Goal: Navigation & Orientation: Go to known website

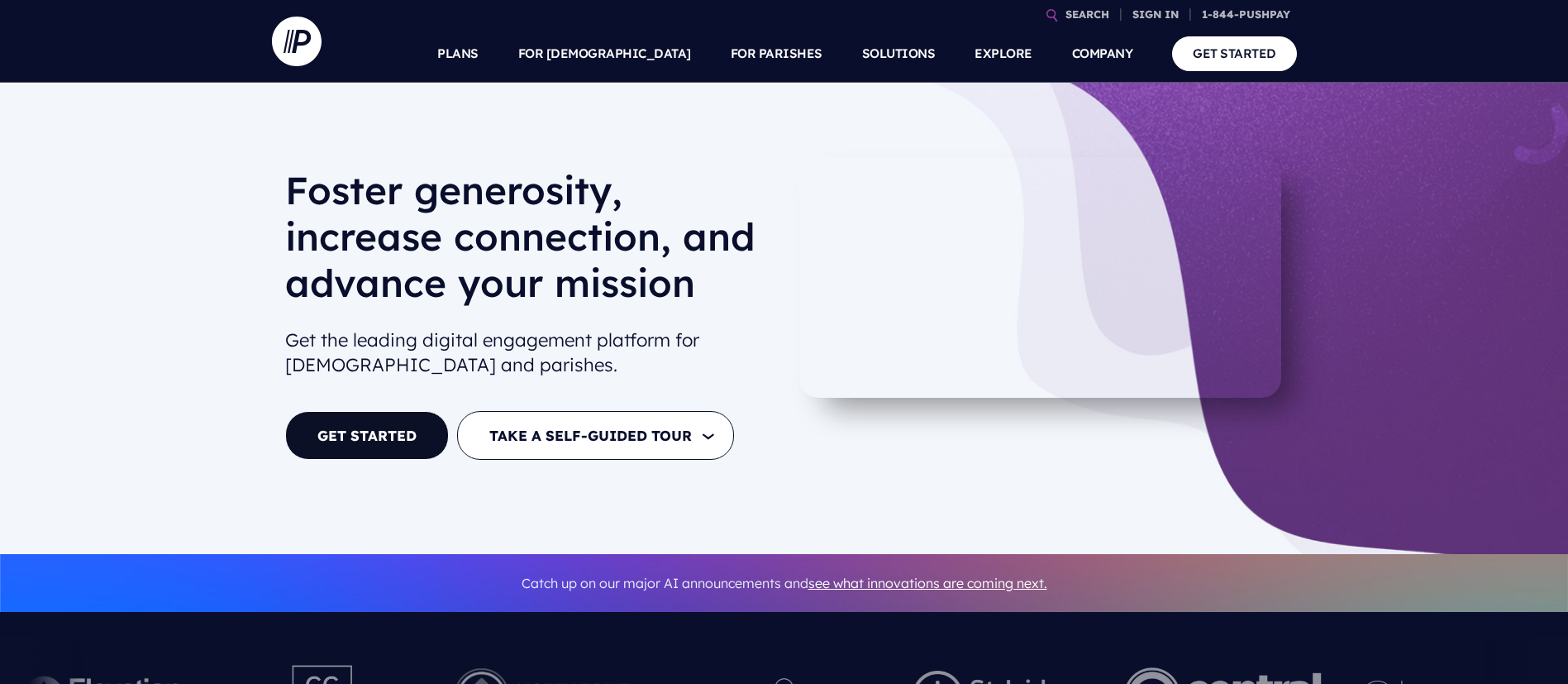
click at [1156, 7] on link "SIGN IN" at bounding box center [1155, 15] width 59 height 29
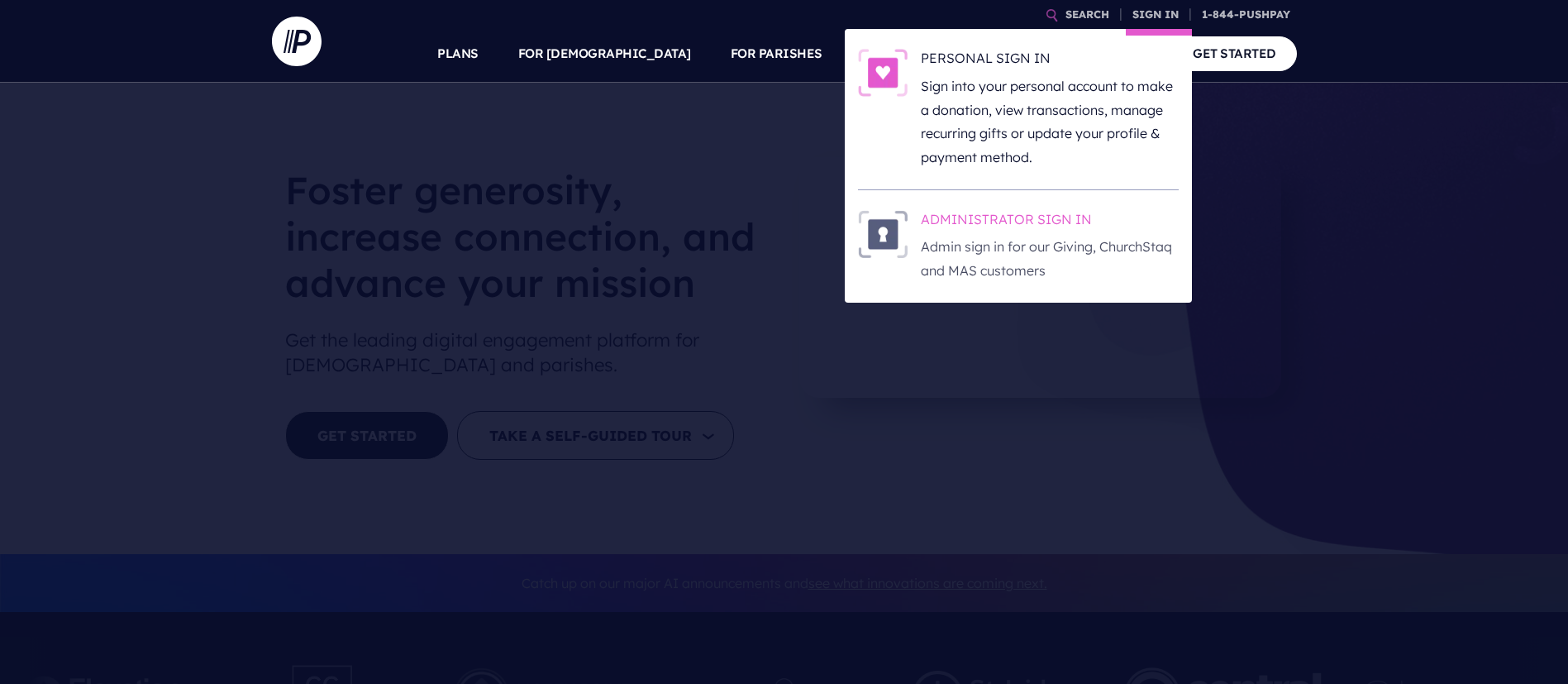
click at [974, 243] on p "Admin sign in for our Giving, ChurchStaq and MAS customers" at bounding box center [1049, 259] width 258 height 48
click at [959, 246] on p "Admin sign in for our Giving, ChurchStaq and MAS customers" at bounding box center [1049, 259] width 258 height 48
